Goal: Task Accomplishment & Management: Use online tool/utility

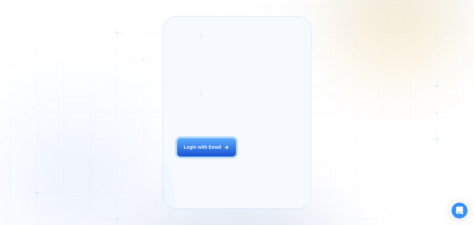
click at [221, 172] on div "Login ‍ Welcome to GigRadar. AI Business Manager for Agencies Login with Email" at bounding box center [214, 113] width 88 height 178
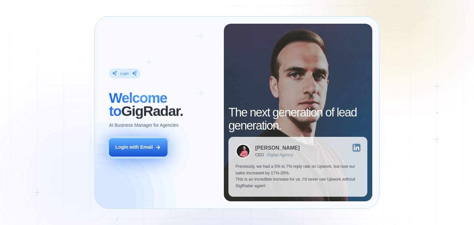
click at [146, 147] on div "Login with Email" at bounding box center [134, 147] width 38 height 7
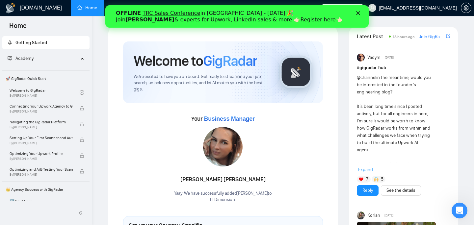
click at [359, 12] on polygon "Закрыть" at bounding box center [358, 13] width 4 height 4
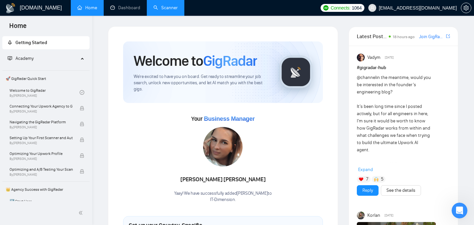
click at [159, 8] on link "Scanner" at bounding box center [165, 8] width 24 height 6
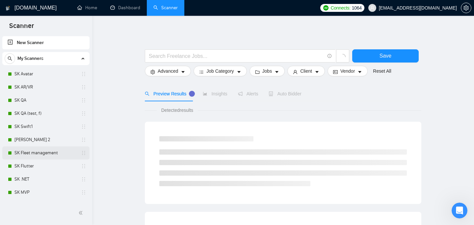
click at [37, 154] on link "SK Fleet management" at bounding box center [45, 152] width 63 height 13
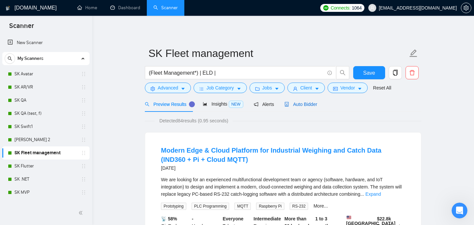
click at [297, 104] on span "Auto Bidder" at bounding box center [300, 104] width 33 height 5
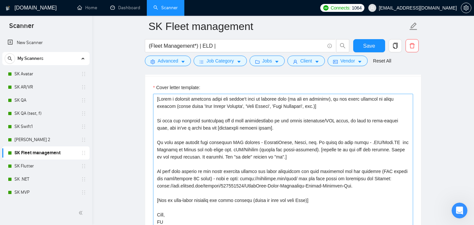
scroll to position [771, 0]
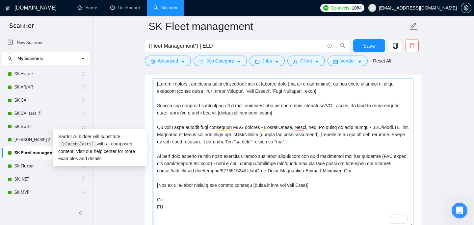
drag, startPoint x: 158, startPoint y: 106, endPoint x: 401, endPoint y: 168, distance: 251.2
click at [401, 168] on textarea "Cover letter template:" at bounding box center [283, 153] width 260 height 148
